Goal: Navigation & Orientation: Find specific page/section

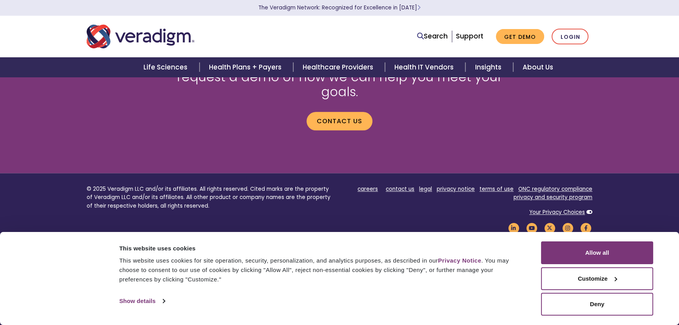
scroll to position [905, 0]
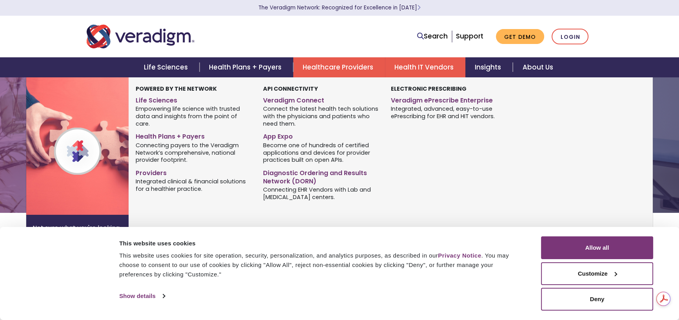
click at [415, 62] on link "Health IT Vendors" at bounding box center [425, 67] width 80 height 20
